Goal: Information Seeking & Learning: Check status

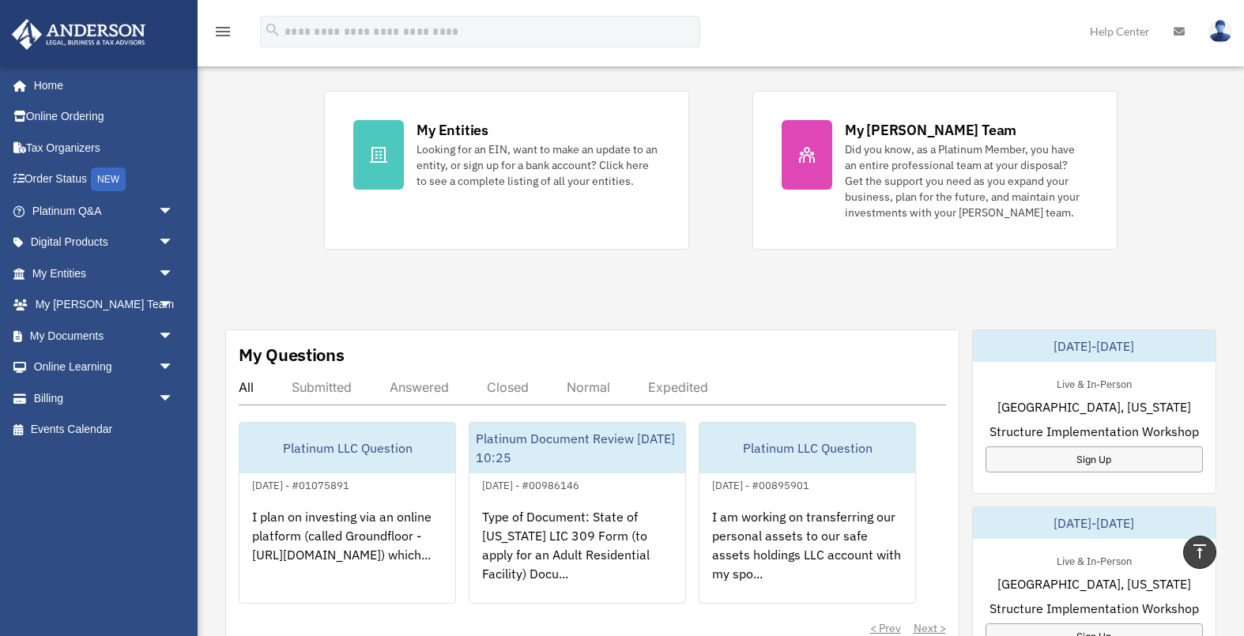
scroll to position [19, 0]
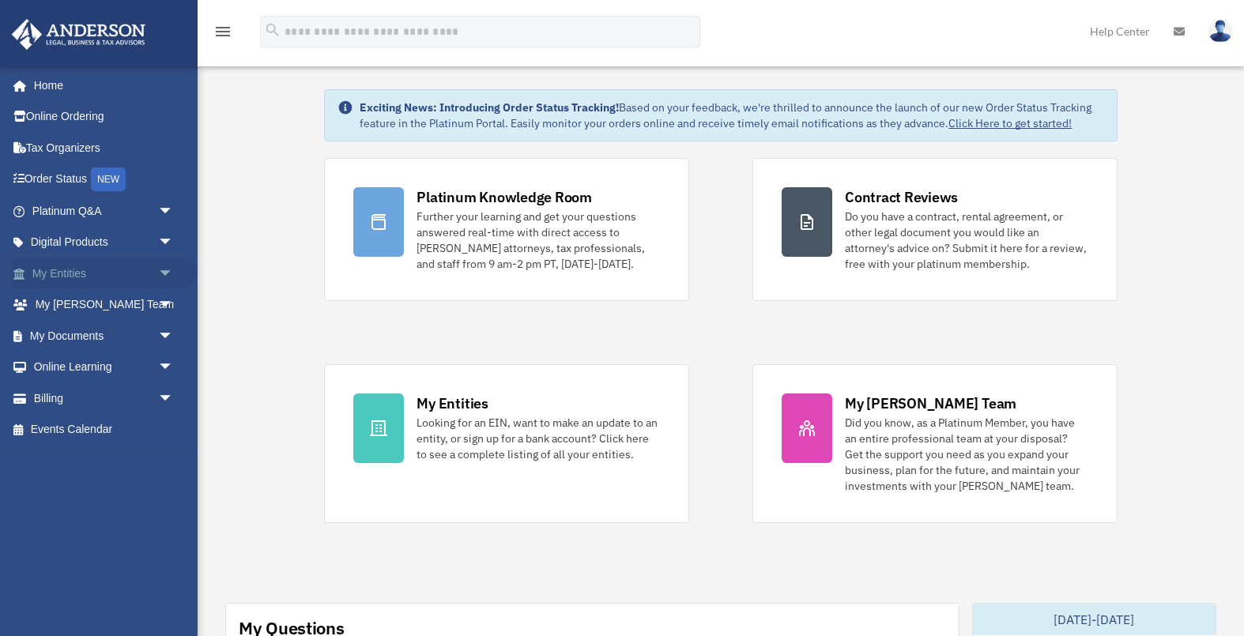
click at [142, 273] on link "My Entities arrow_drop_down" at bounding box center [104, 274] width 186 height 32
click at [164, 276] on span "arrow_drop_down" at bounding box center [174, 274] width 32 height 32
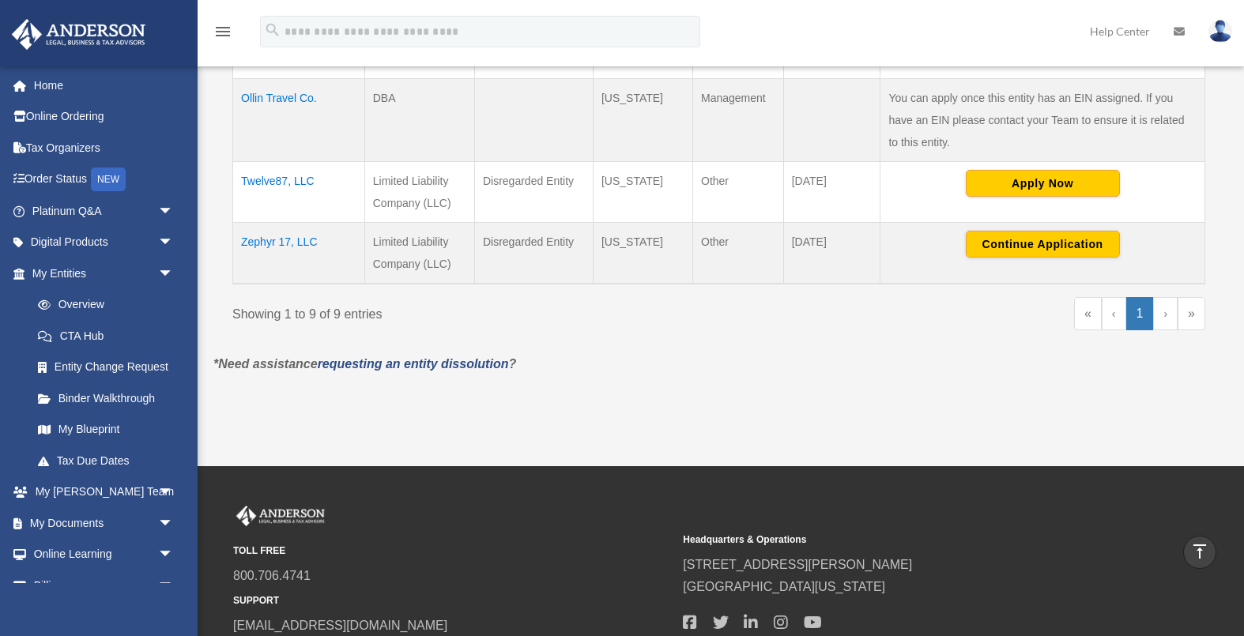
scroll to position [885, 0]
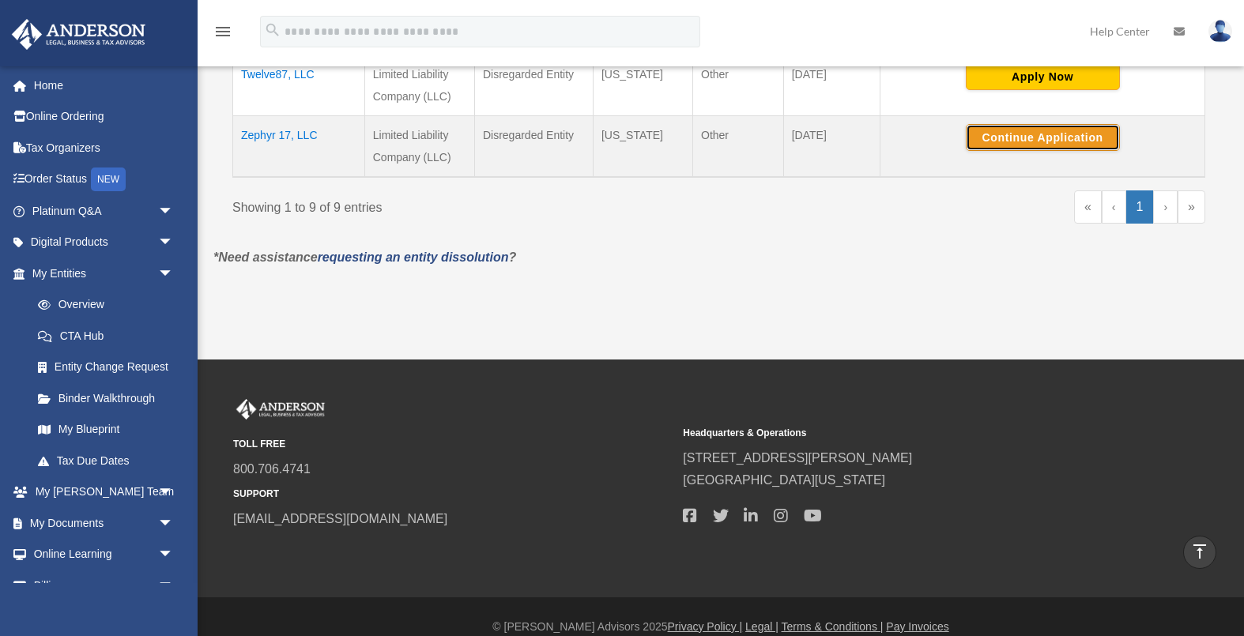
click at [986, 124] on button "Continue Application" at bounding box center [1042, 137] width 154 height 27
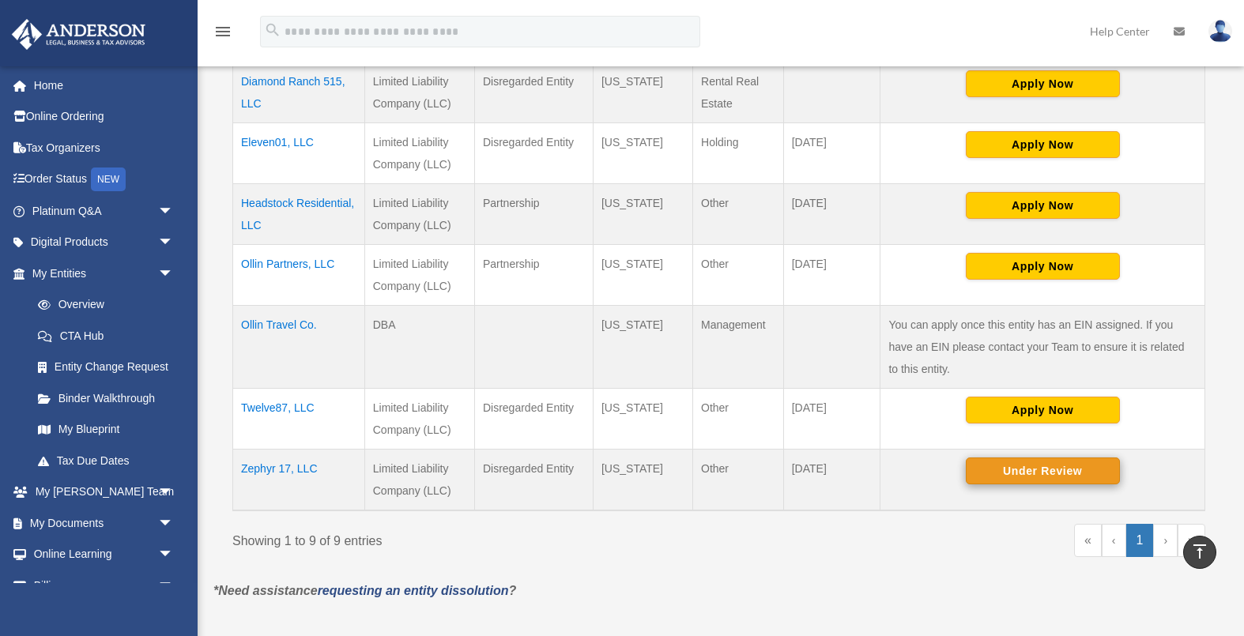
scroll to position [549, 0]
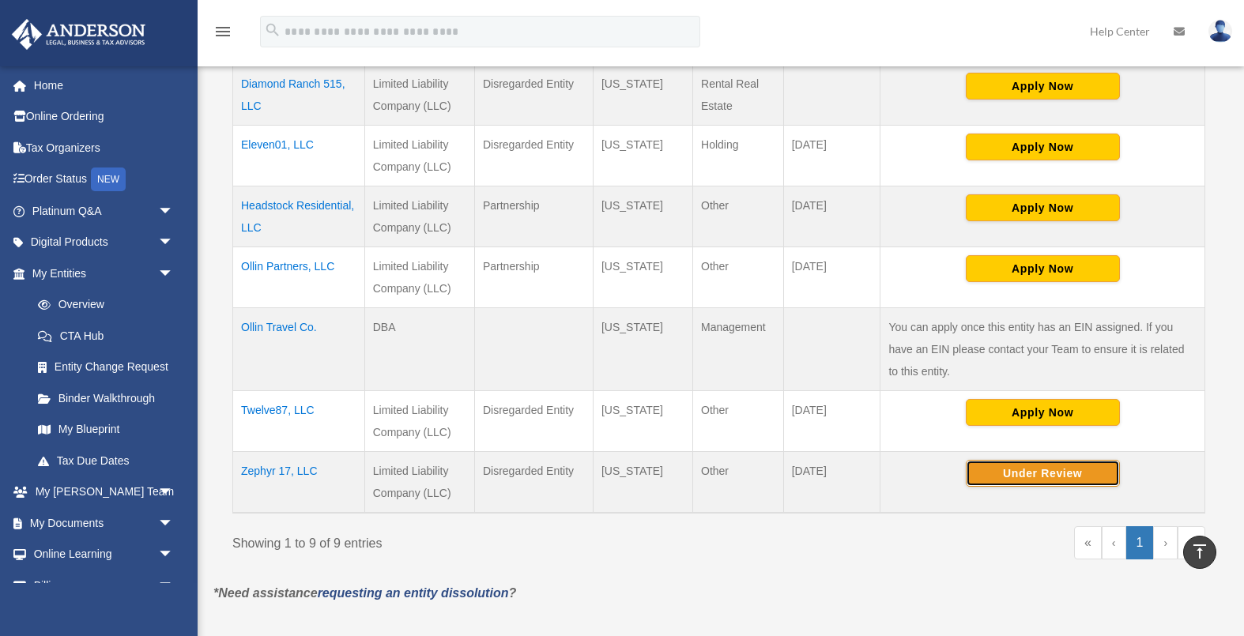
click at [1064, 461] on button "Under Review" at bounding box center [1042, 473] width 154 height 27
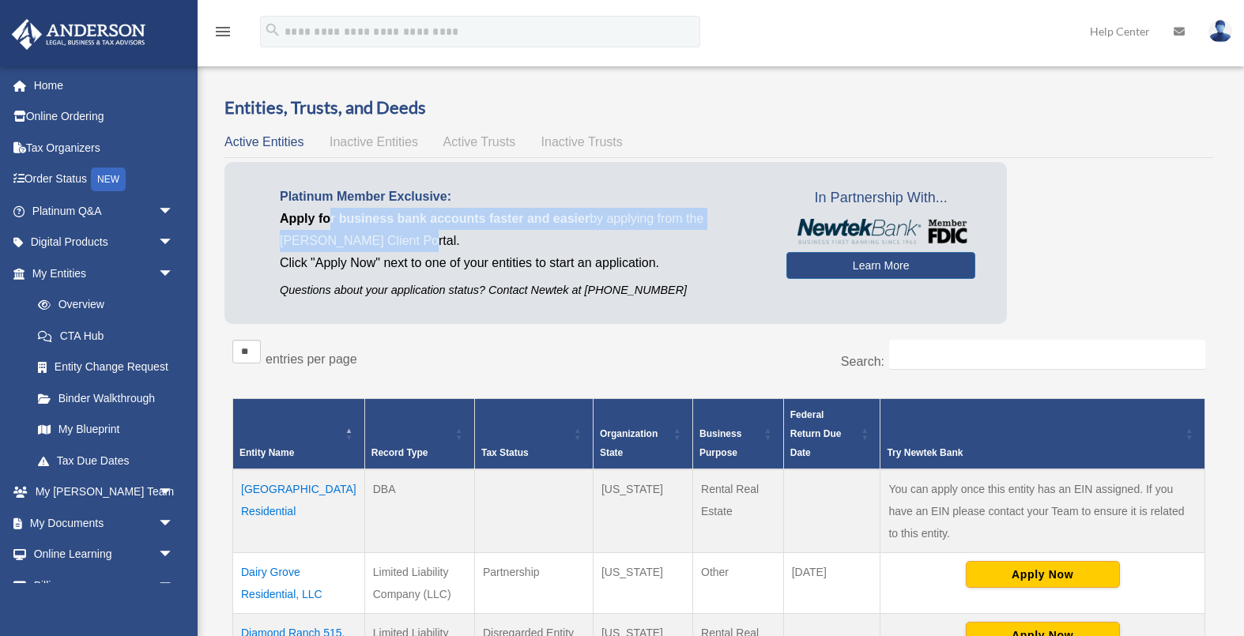
drag, startPoint x: 332, startPoint y: 223, endPoint x: 483, endPoint y: 237, distance: 151.6
click at [483, 237] on p "Apply for business bank accounts faster and easier by applying from the Anderso…" at bounding box center [521, 230] width 483 height 44
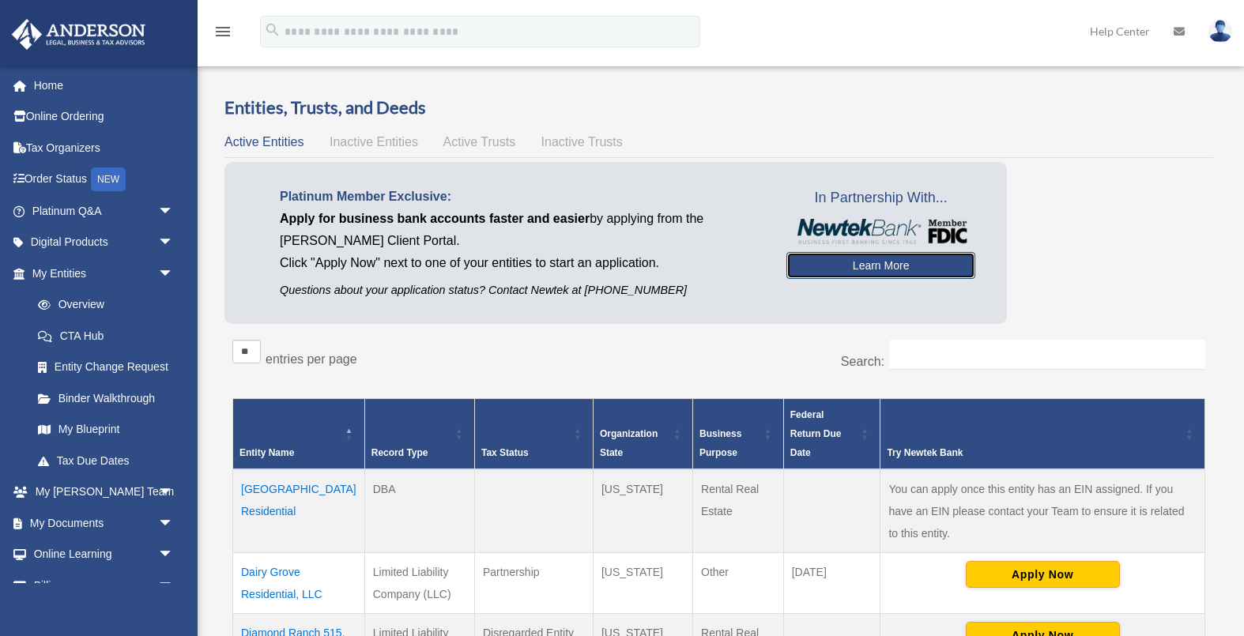
click at [856, 263] on link "Learn More" at bounding box center [880, 265] width 189 height 27
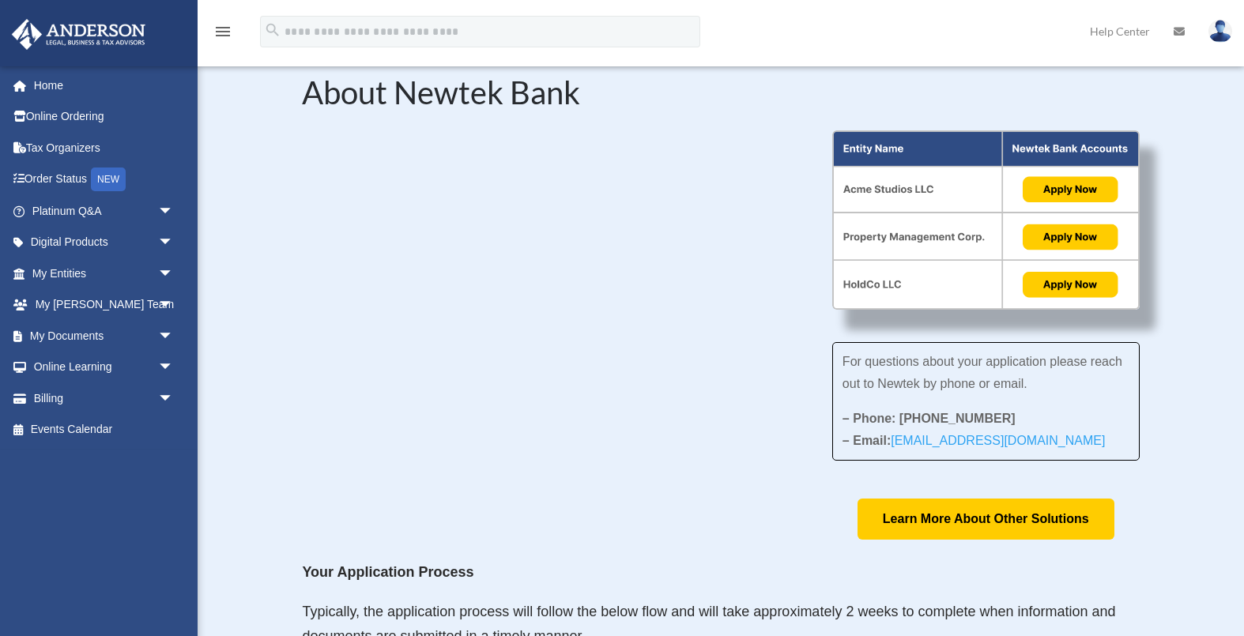
click at [897, 266] on img at bounding box center [985, 219] width 307 height 179
drag, startPoint x: 943, startPoint y: 372, endPoint x: 1014, endPoint y: 375, distance: 71.9
click at [1014, 375] on p "For questions about your application please reach out to Newtek by phone or ema…" at bounding box center [985, 379] width 287 height 57
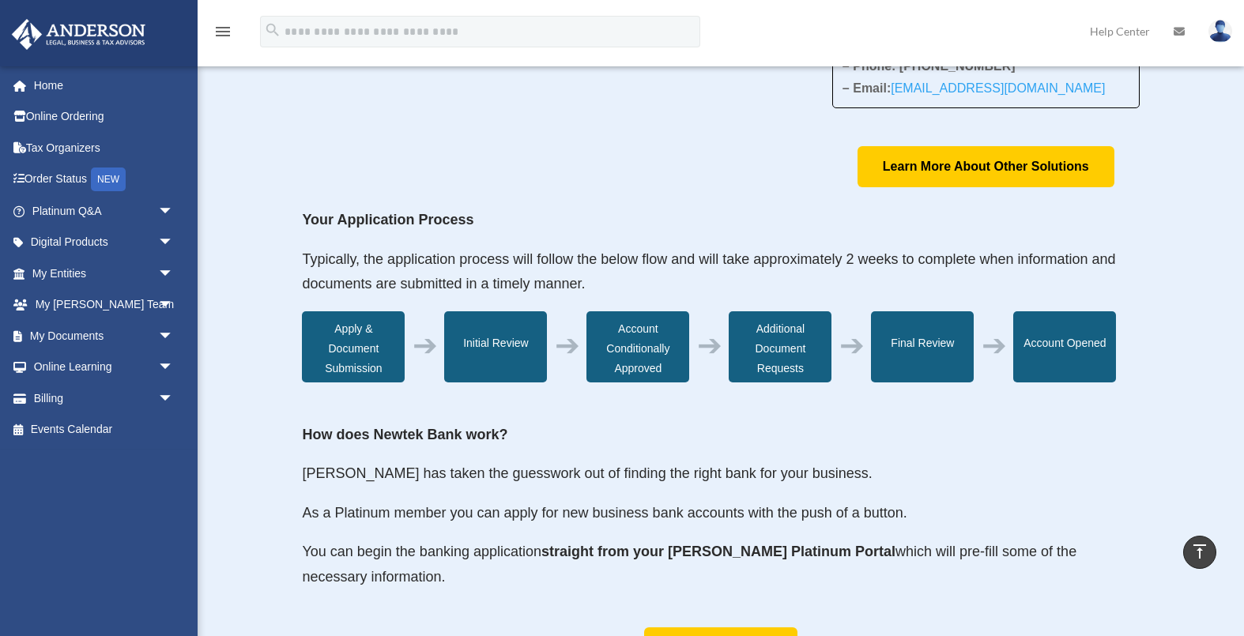
scroll to position [401, 0]
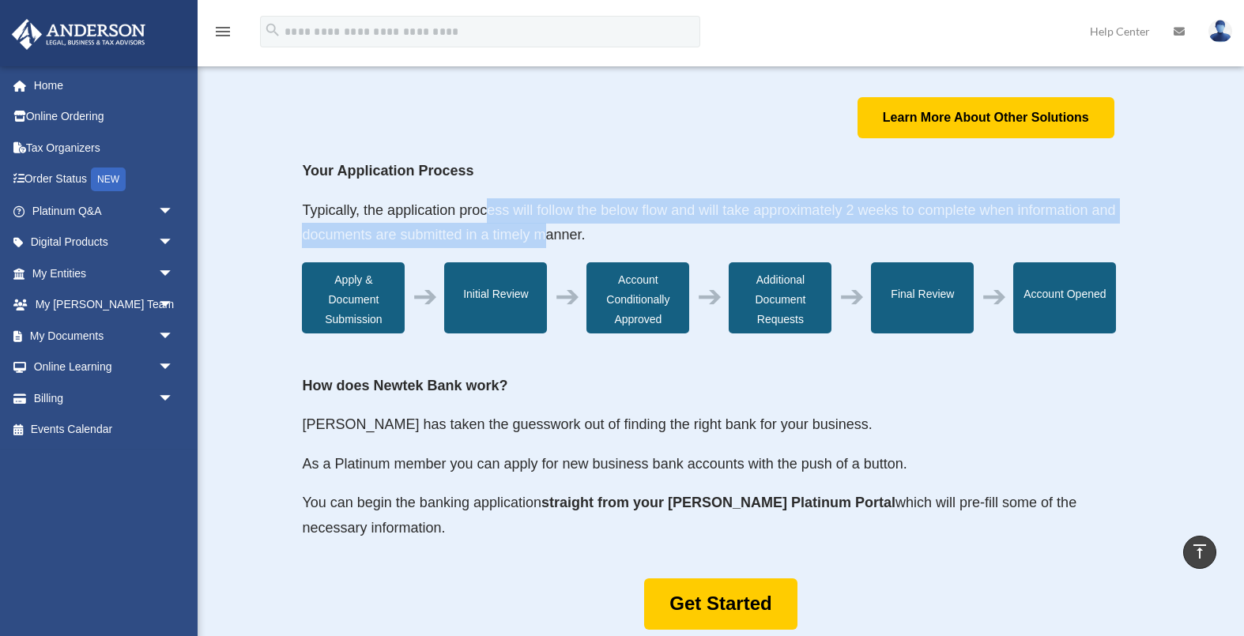
drag, startPoint x: 484, startPoint y: 209, endPoint x: 544, endPoint y: 225, distance: 62.1
click at [544, 225] on p "Typically, the application process will follow the below flow and will take app…" at bounding box center [720, 230] width 837 height 64
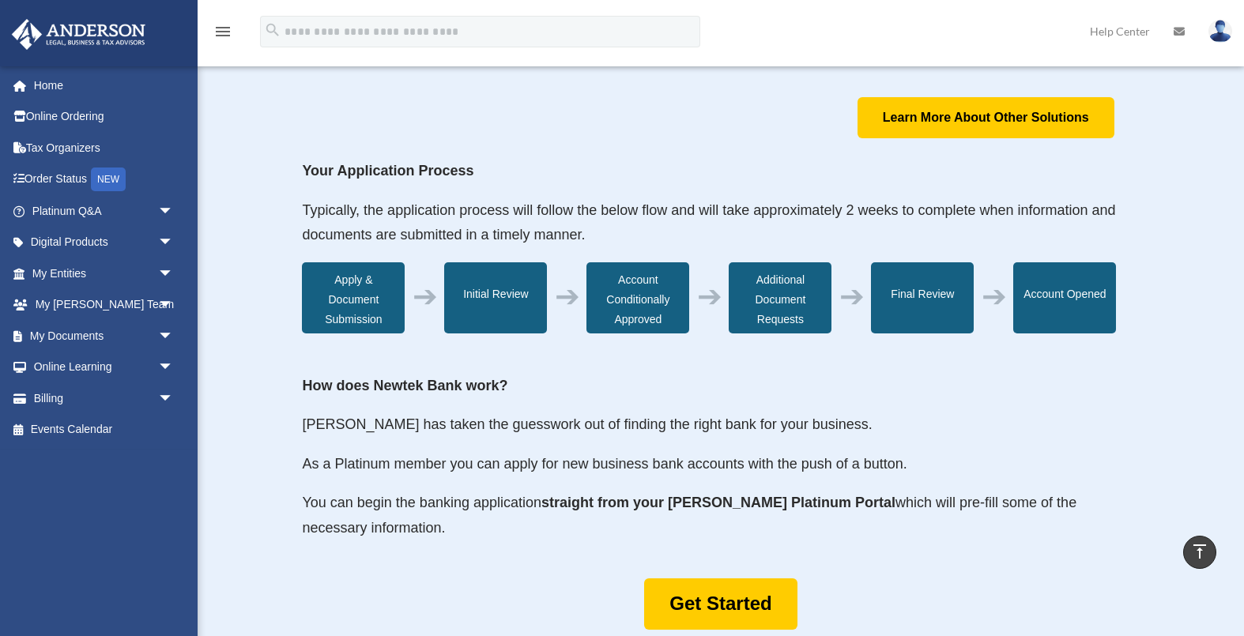
click at [565, 234] on span "Typically, the application process will follow the below flow and will take app…" at bounding box center [708, 222] width 813 height 41
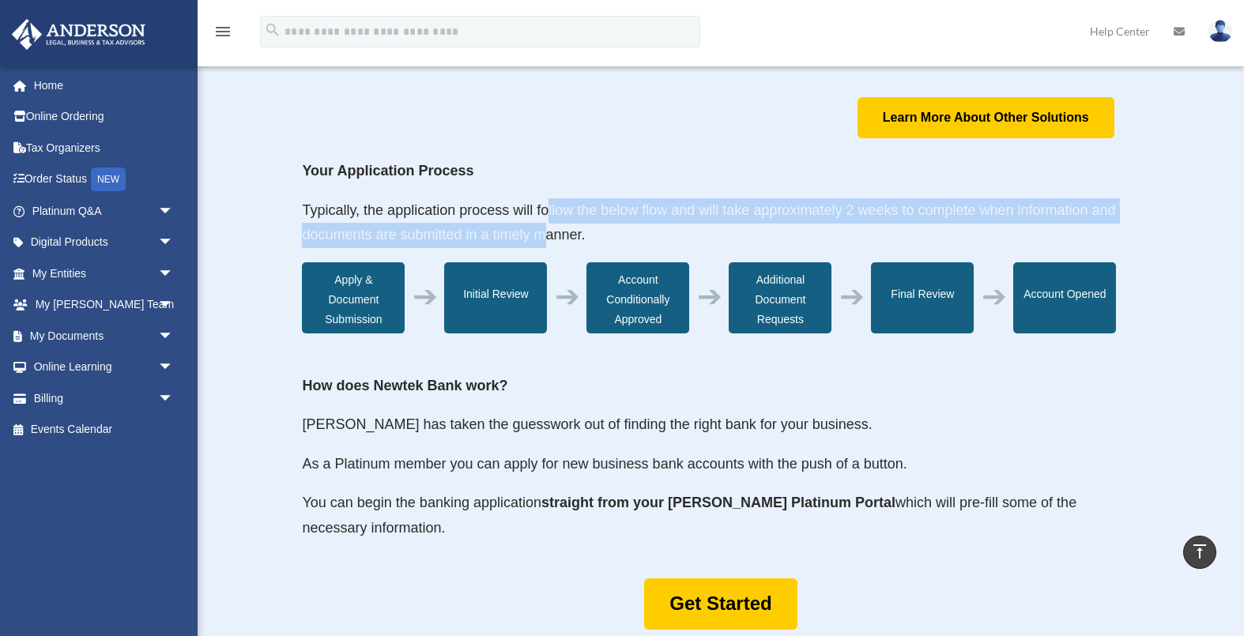
drag, startPoint x: 548, startPoint y: 234, endPoint x: 548, endPoint y: 211, distance: 22.9
click at [548, 211] on span "Typically, the application process will follow the below flow and will take app…" at bounding box center [708, 222] width 813 height 41
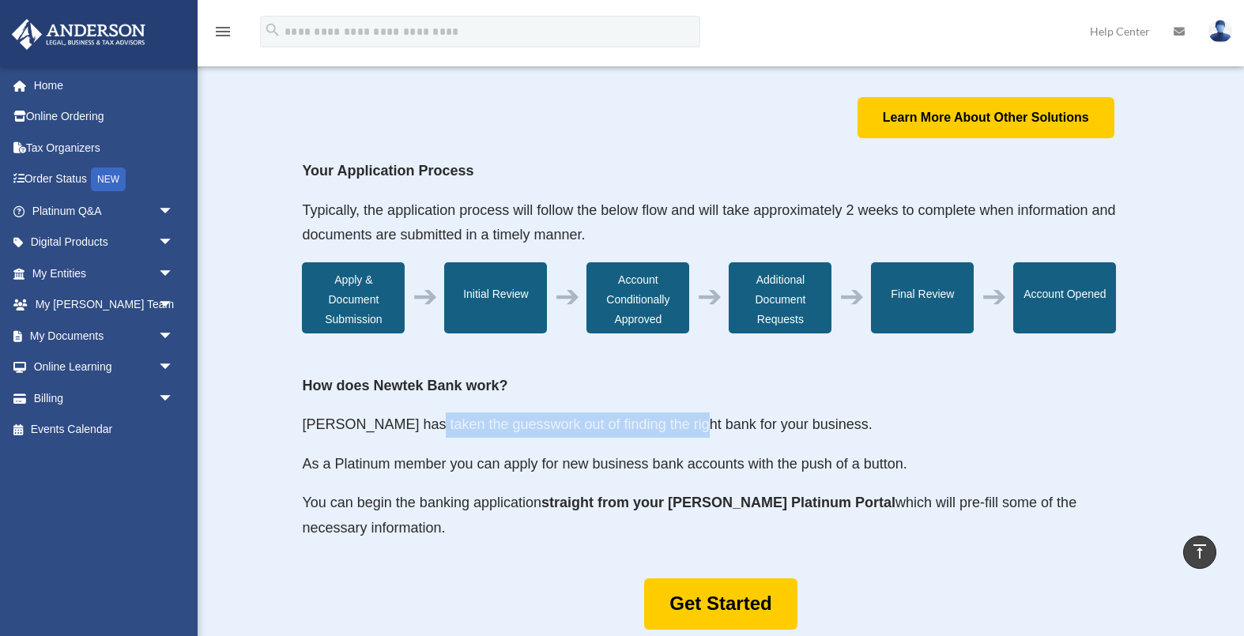
drag, startPoint x: 419, startPoint y: 434, endPoint x: 686, endPoint y: 434, distance: 267.0
click at [686, 434] on p "Anderson has taken the guesswork out of finding the right bank for your busines…" at bounding box center [720, 432] width 837 height 40
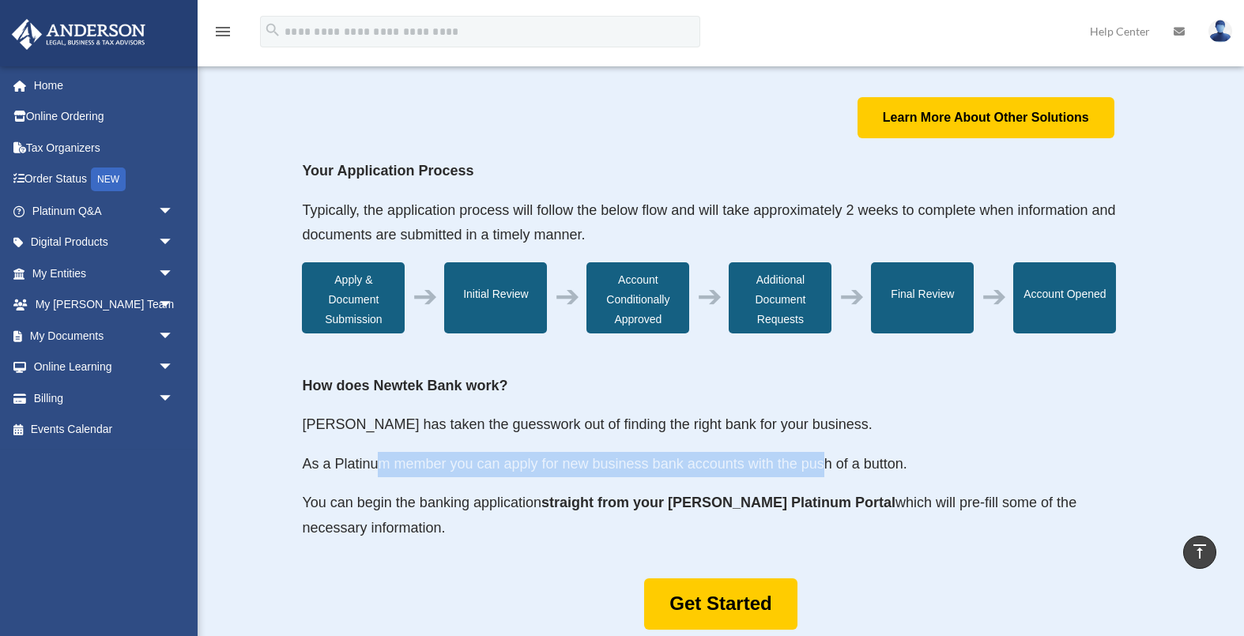
drag, startPoint x: 378, startPoint y: 467, endPoint x: 822, endPoint y: 463, distance: 444.0
click at [822, 463] on p "As a Platinum member you can apply for new business bank accounts with the push…" at bounding box center [720, 472] width 837 height 40
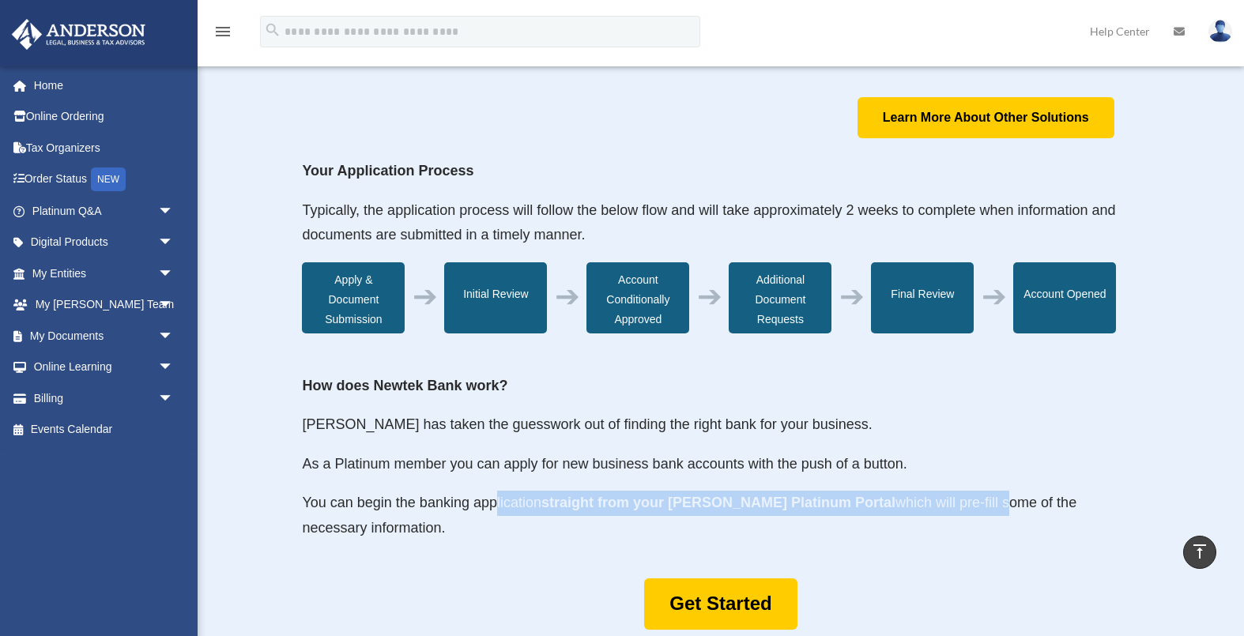
drag, startPoint x: 495, startPoint y: 506, endPoint x: 959, endPoint y: 507, distance: 464.6
click at [959, 507] on p "You can begin the banking application straight from your Anderson Platinum Port…" at bounding box center [720, 516] width 837 height 50
drag, startPoint x: 1004, startPoint y: 515, endPoint x: 849, endPoint y: 514, distance: 154.9
click at [849, 514] on p "You can begin the banking application straight from your Anderson Platinum Port…" at bounding box center [720, 516] width 837 height 50
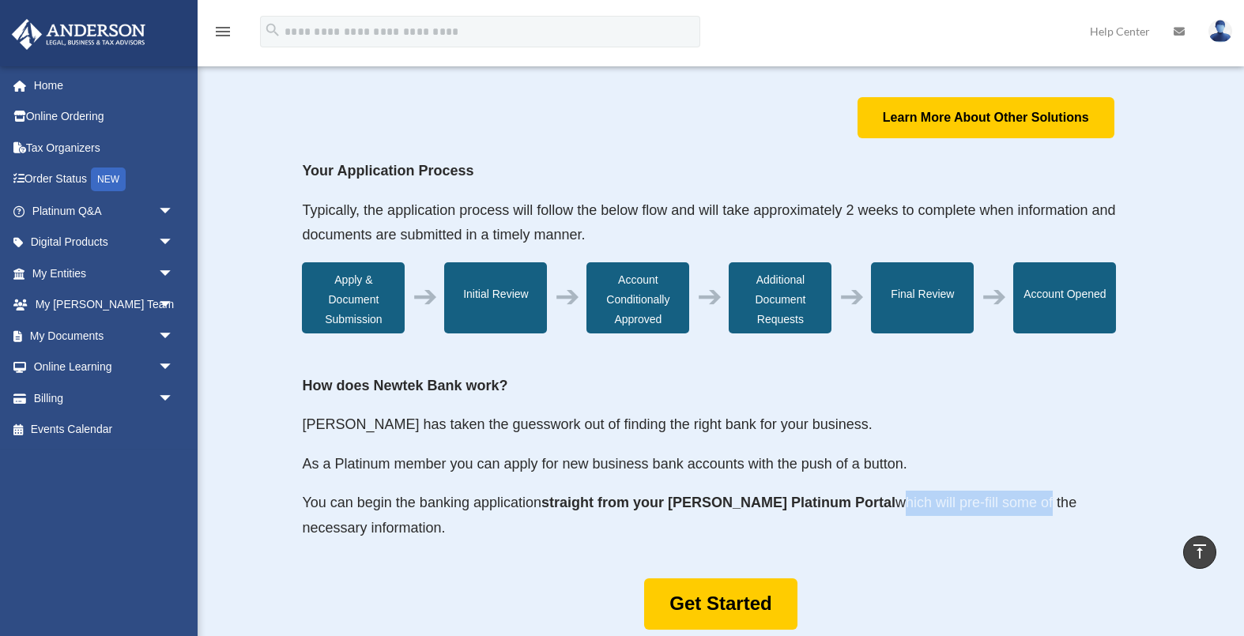
click at [849, 514] on p "You can begin the banking application straight from your Anderson Platinum Port…" at bounding box center [720, 516] width 837 height 50
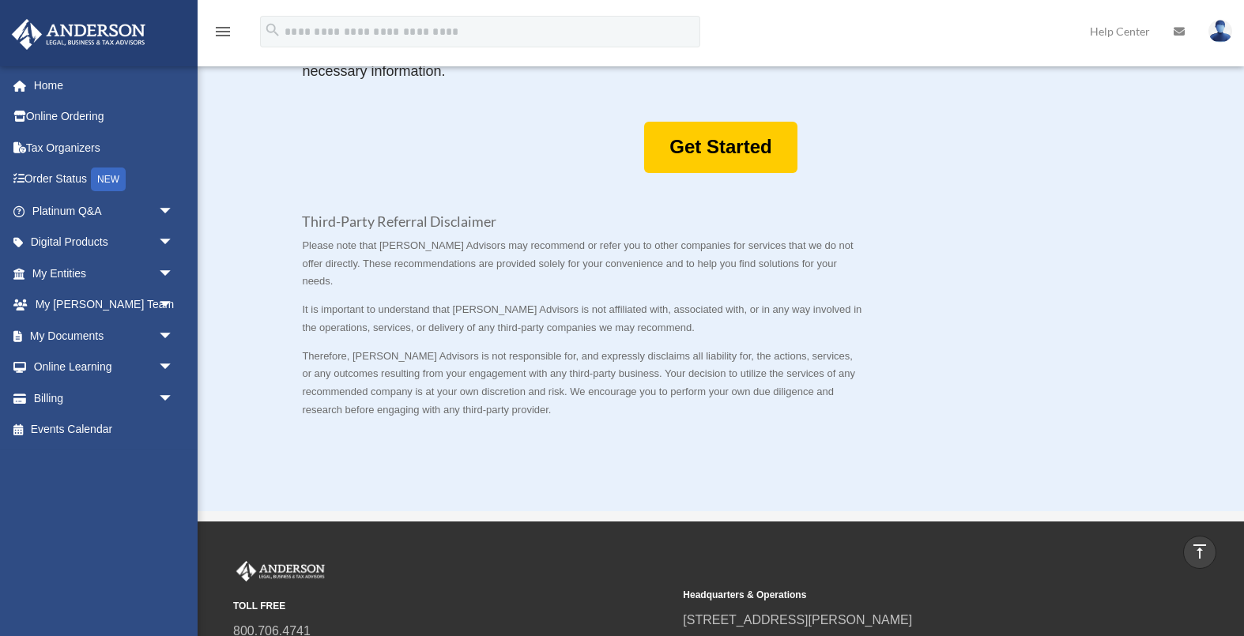
scroll to position [822, 0]
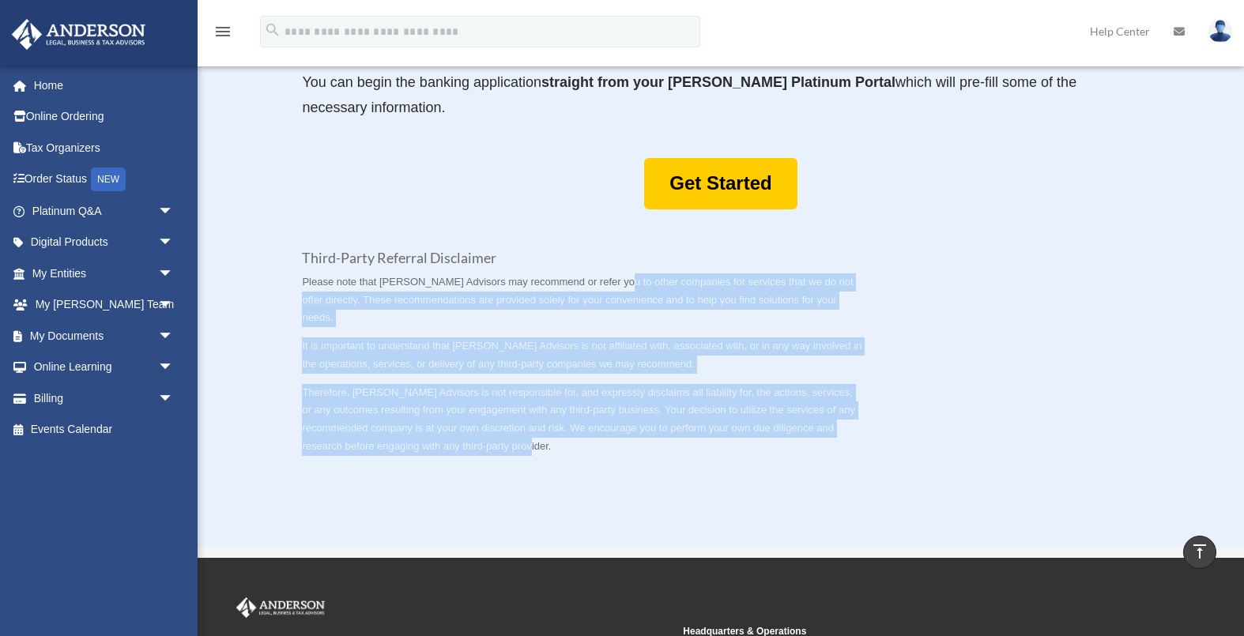
drag, startPoint x: 612, startPoint y: 283, endPoint x: 616, endPoint y: 434, distance: 151.0
click at [616, 434] on div "Third-Party Referral Disclaimer Please note that Anderson Advisors may recommen…" at bounding box center [582, 353] width 561 height 205
click at [616, 434] on p "Therefore, Anderson Advisors is not responsible for, and expressly disclaims al…" at bounding box center [582, 420] width 561 height 72
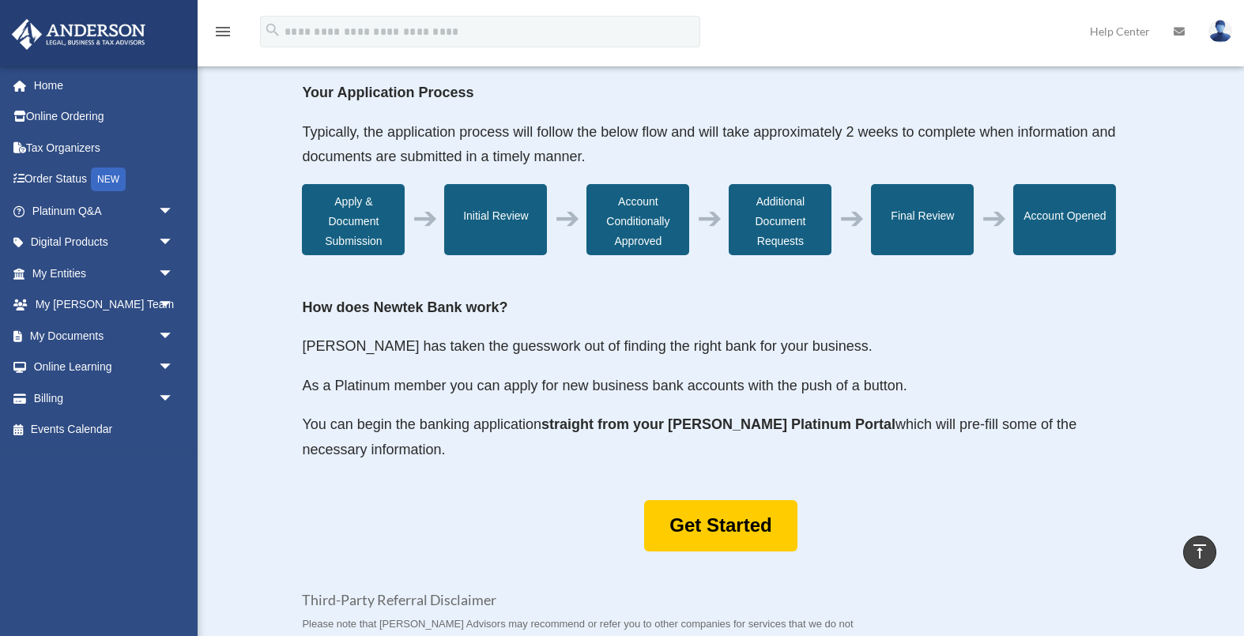
scroll to position [431, 0]
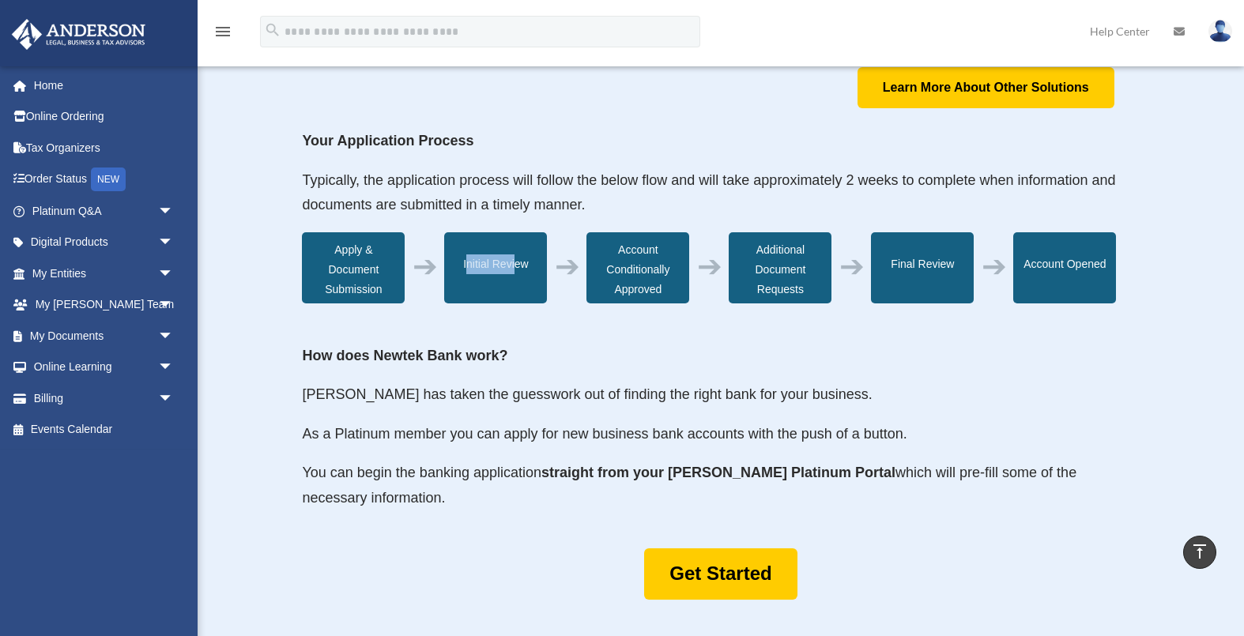
drag, startPoint x: 468, startPoint y: 265, endPoint x: 517, endPoint y: 265, distance: 49.0
click at [517, 265] on div "Initial Review" at bounding box center [495, 267] width 103 height 71
drag, startPoint x: 649, startPoint y: 257, endPoint x: 649, endPoint y: 284, distance: 27.7
click at [649, 284] on div "Account Conditionally Approved" at bounding box center [637, 267] width 103 height 71
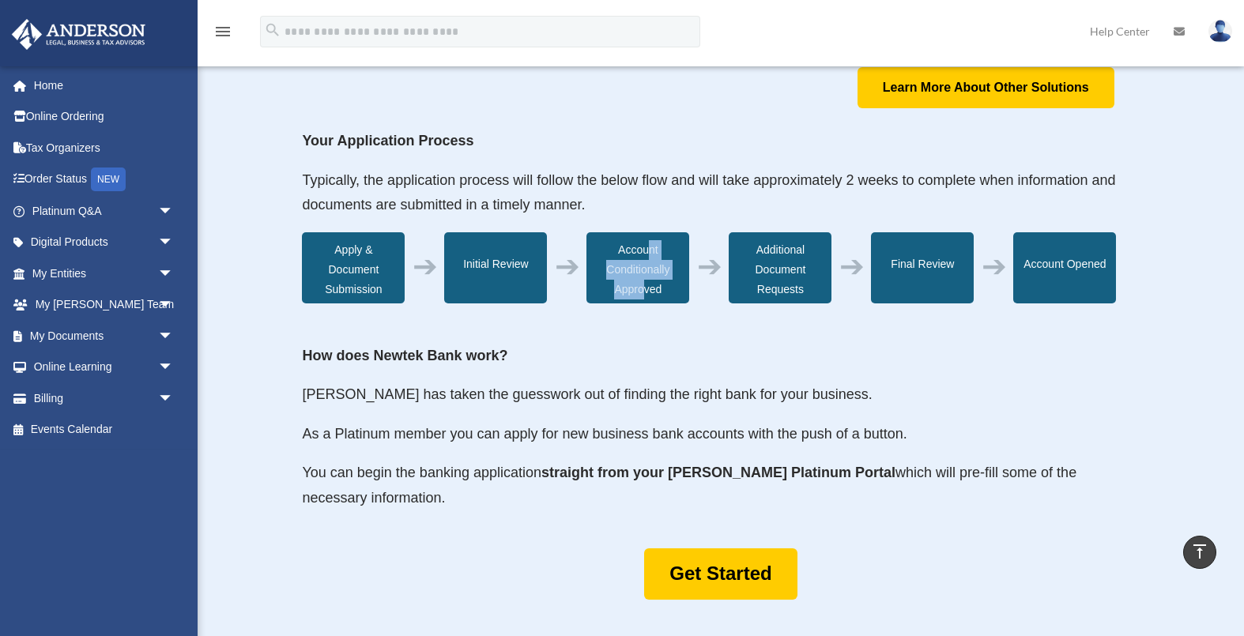
click at [649, 284] on div "Account Conditionally Approved" at bounding box center [637, 267] width 103 height 71
drag, startPoint x: 781, startPoint y: 244, endPoint x: 784, endPoint y: 294, distance: 49.8
click at [784, 294] on div "Additional Document Requests" at bounding box center [779, 267] width 103 height 71
drag, startPoint x: 918, startPoint y: 264, endPoint x: 969, endPoint y: 264, distance: 50.6
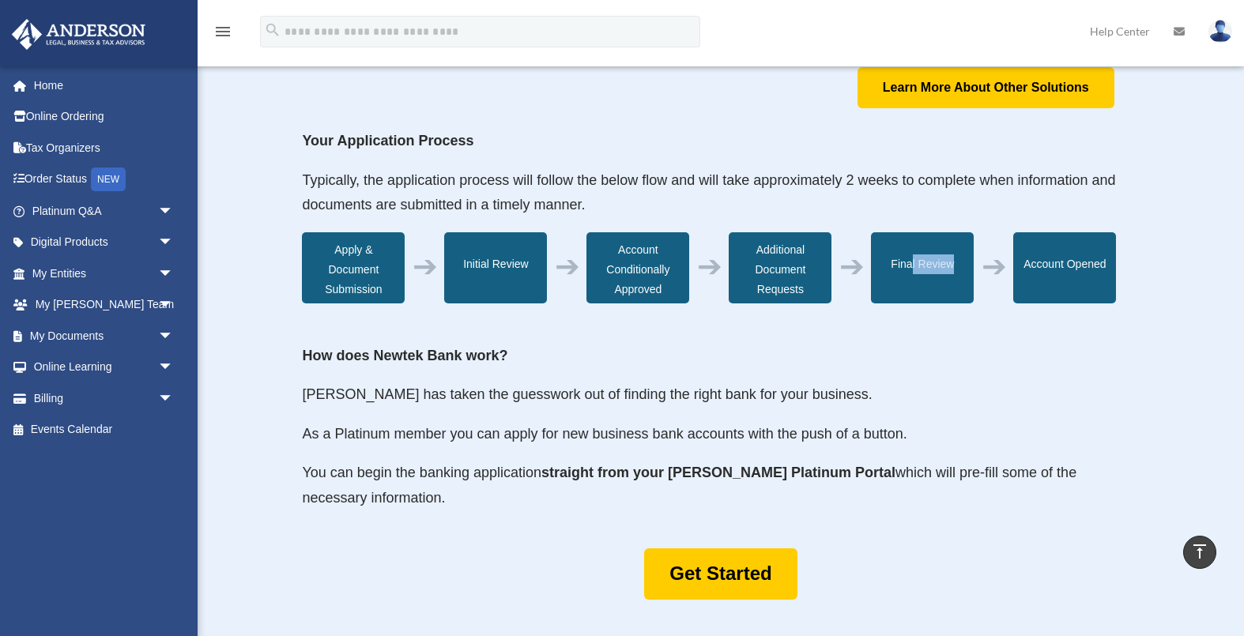
click at [969, 264] on div "Final Review" at bounding box center [922, 267] width 103 height 71
click at [1068, 264] on div "Account Opened" at bounding box center [1064, 267] width 103 height 71
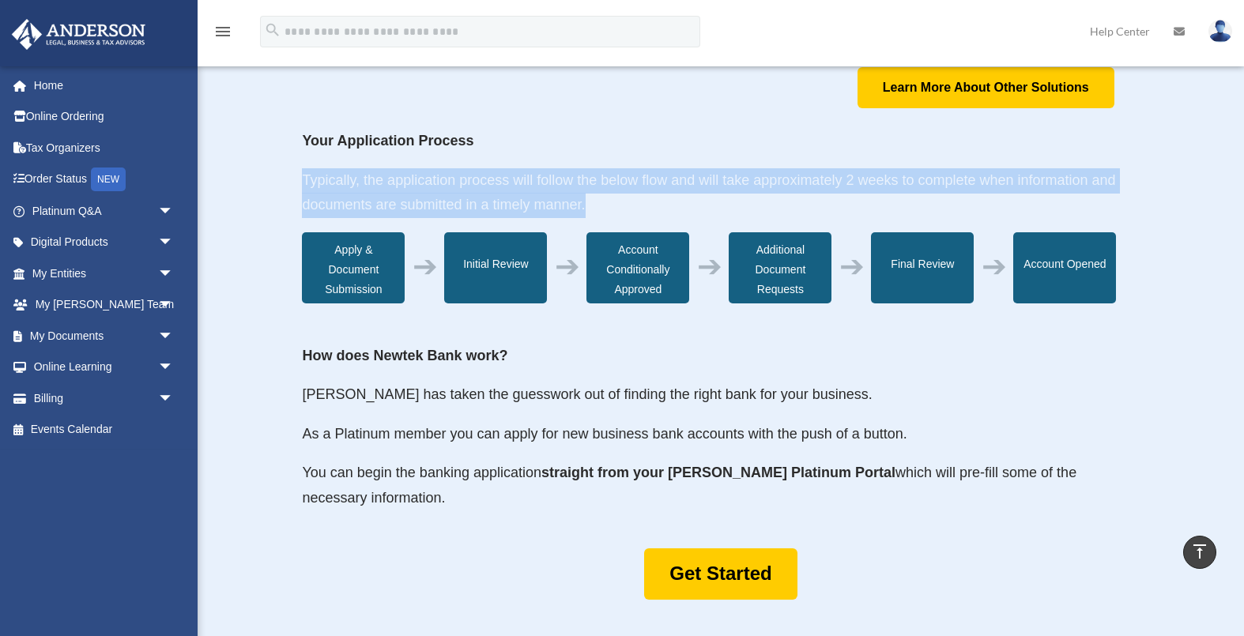
drag, startPoint x: 860, startPoint y: 203, endPoint x: 835, endPoint y: 154, distance: 54.8
click at [835, 151] on div "Your Application Process Typically, the application process will follow the bel…" at bounding box center [720, 225] width 837 height 192
click at [835, 154] on p "Your Application Process" at bounding box center [720, 149] width 837 height 40
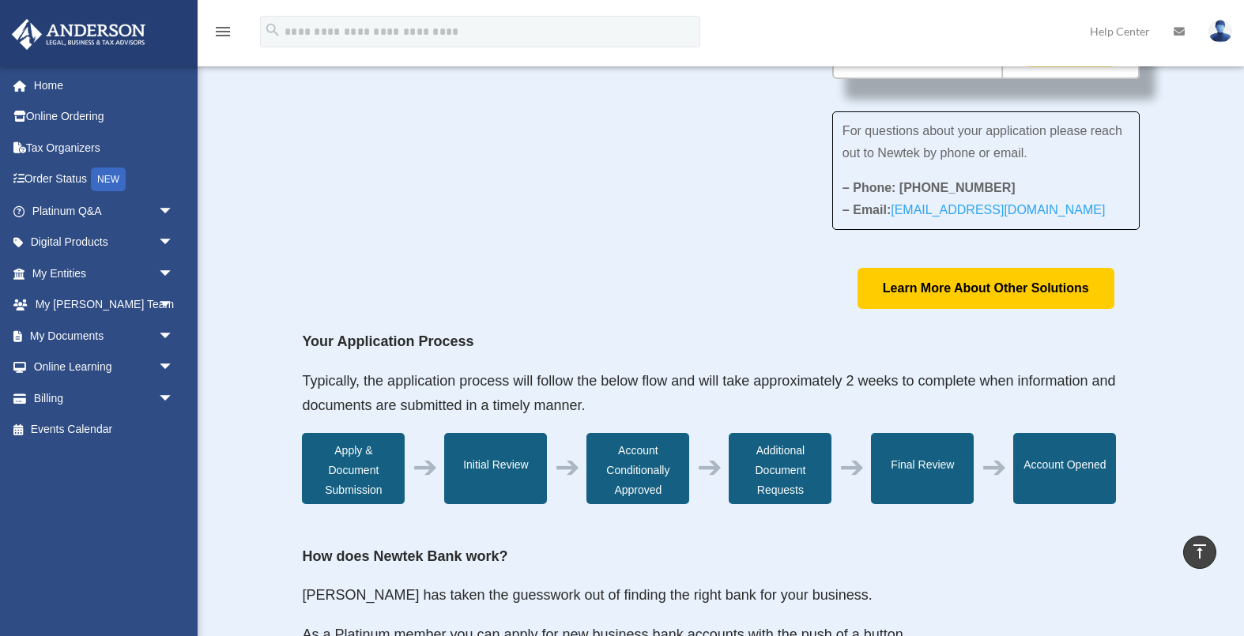
scroll to position [0, 0]
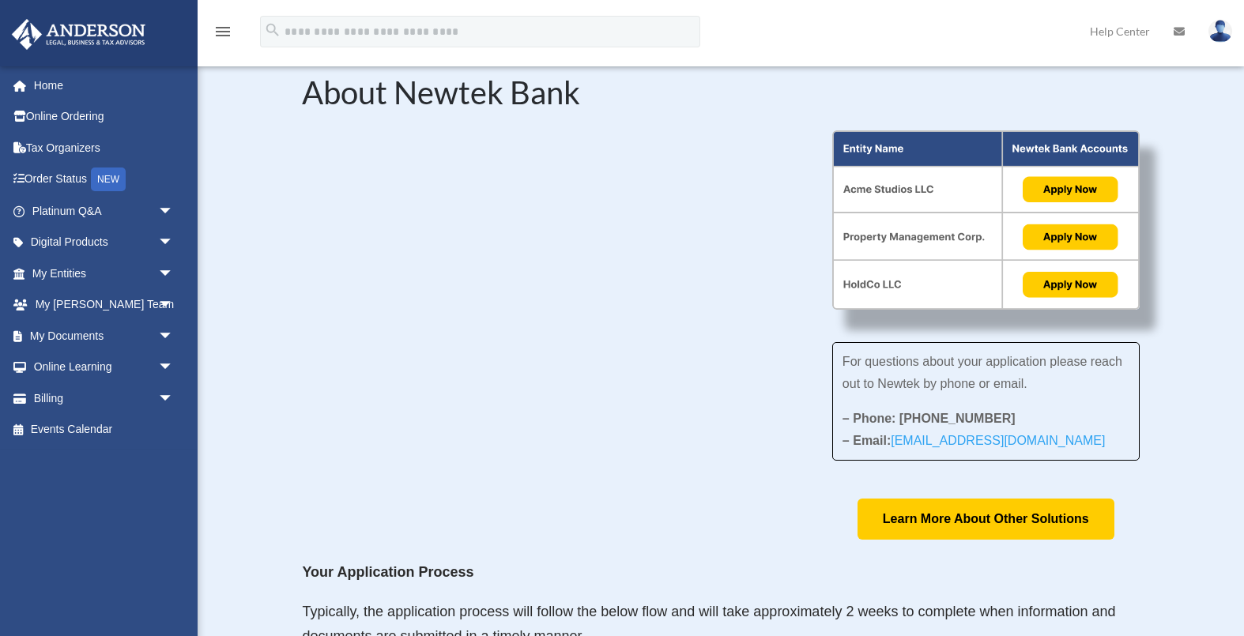
click at [805, 190] on div "For questions about your application please reach out to Newtek by phone or ema…" at bounding box center [720, 334] width 837 height 408
click at [809, 321] on div "For questions about your application please reach out to Newtek by phone or ema…" at bounding box center [720, 334] width 837 height 408
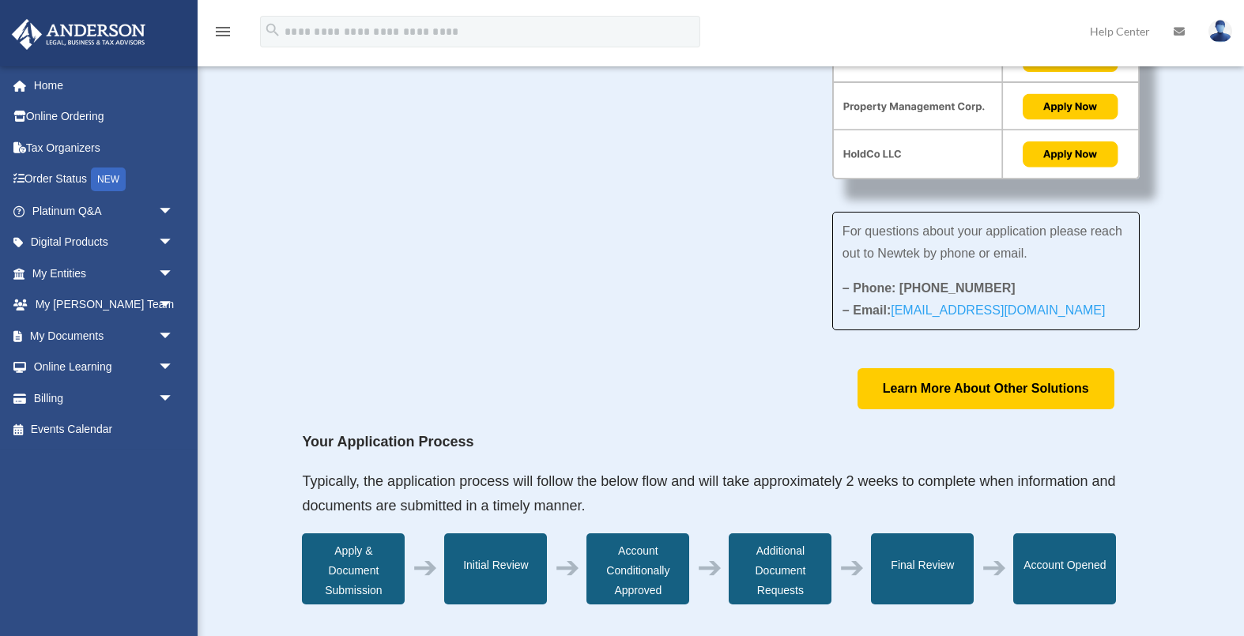
scroll to position [153, 0]
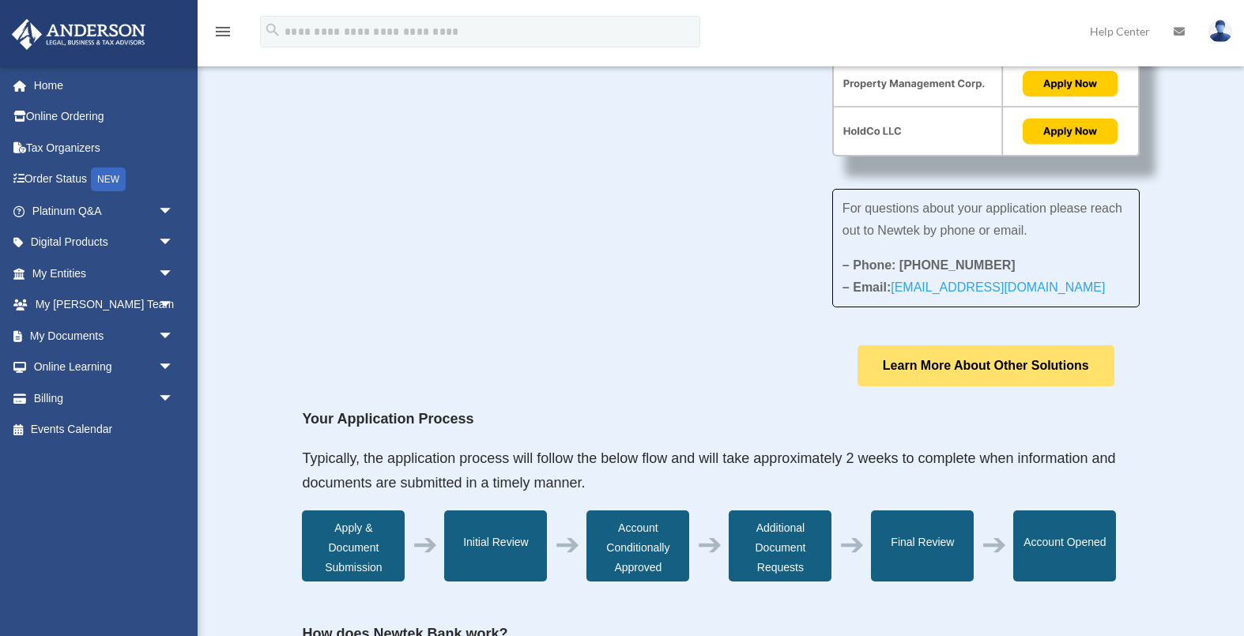
click at [992, 359] on link "Learn More About Other Solutions" at bounding box center [985, 365] width 257 height 40
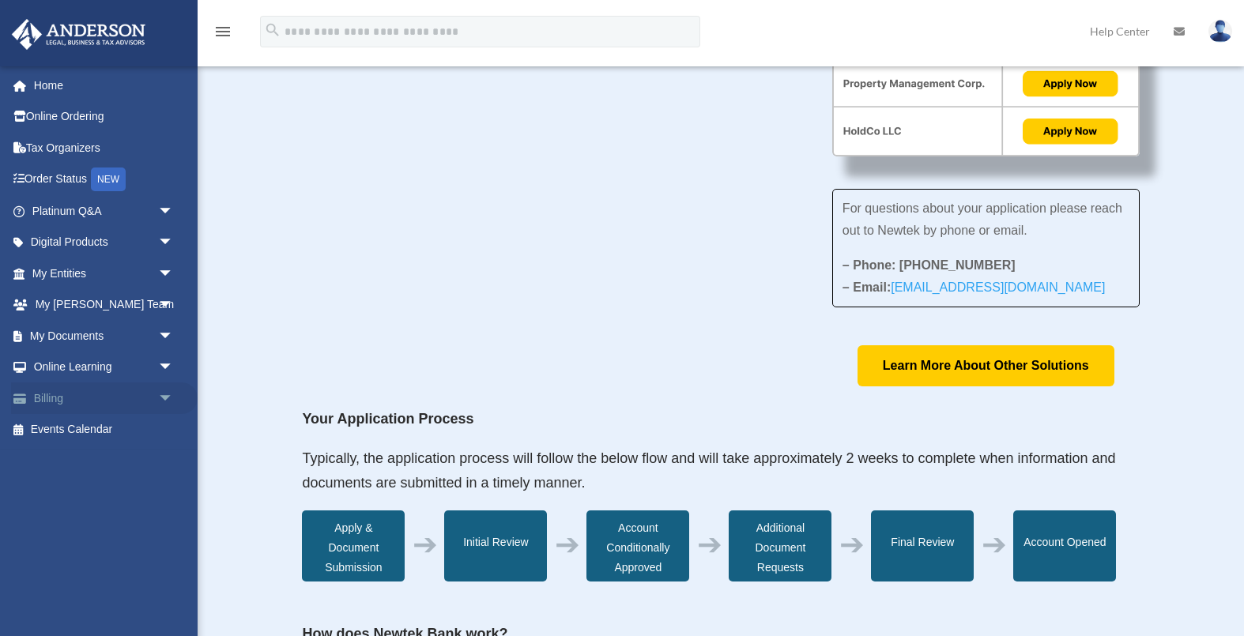
click at [74, 410] on link "Billing arrow_drop_down" at bounding box center [104, 398] width 186 height 32
click at [91, 92] on link "Home" at bounding box center [104, 86] width 186 height 32
click at [1234, 28] on link at bounding box center [1219, 31] width 47 height 70
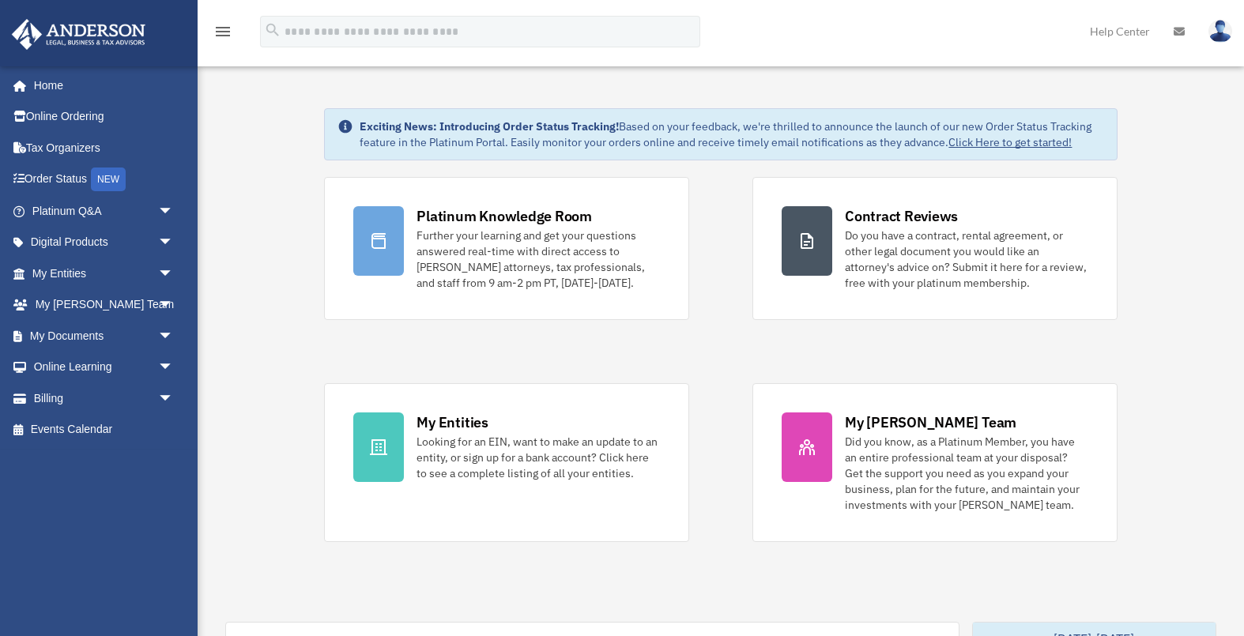
click at [1229, 26] on img at bounding box center [1220, 31] width 24 height 23
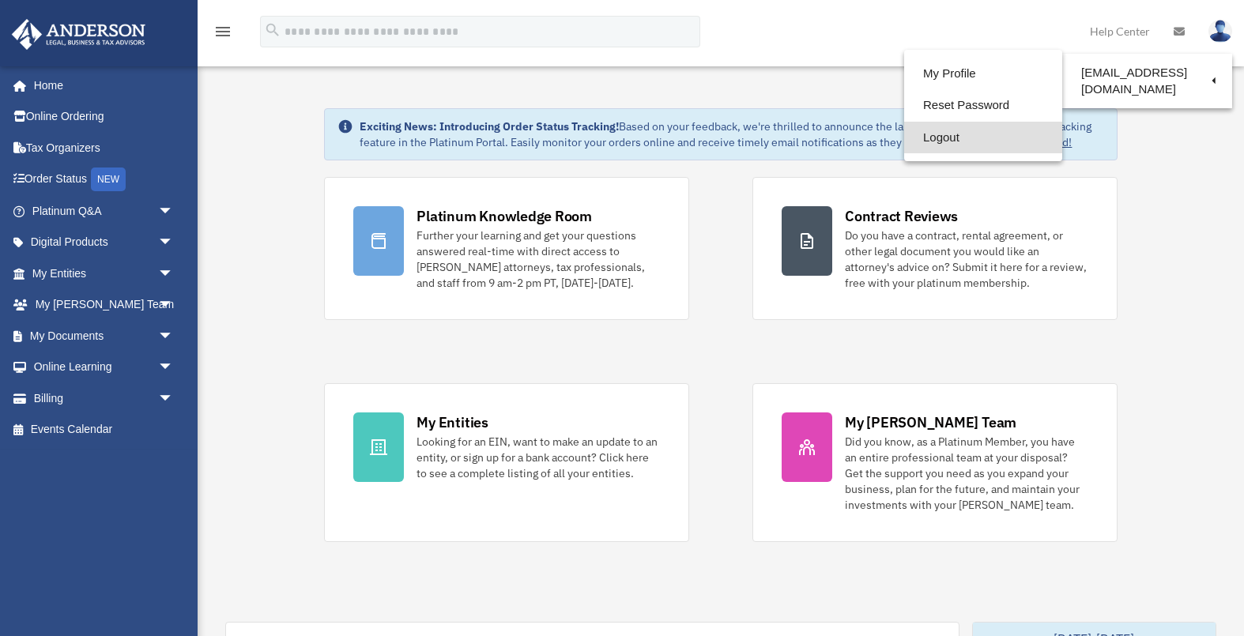
click at [992, 140] on link "Logout" at bounding box center [983, 138] width 158 height 32
